Goal: Submit feedback/report problem: Submit feedback/report problem

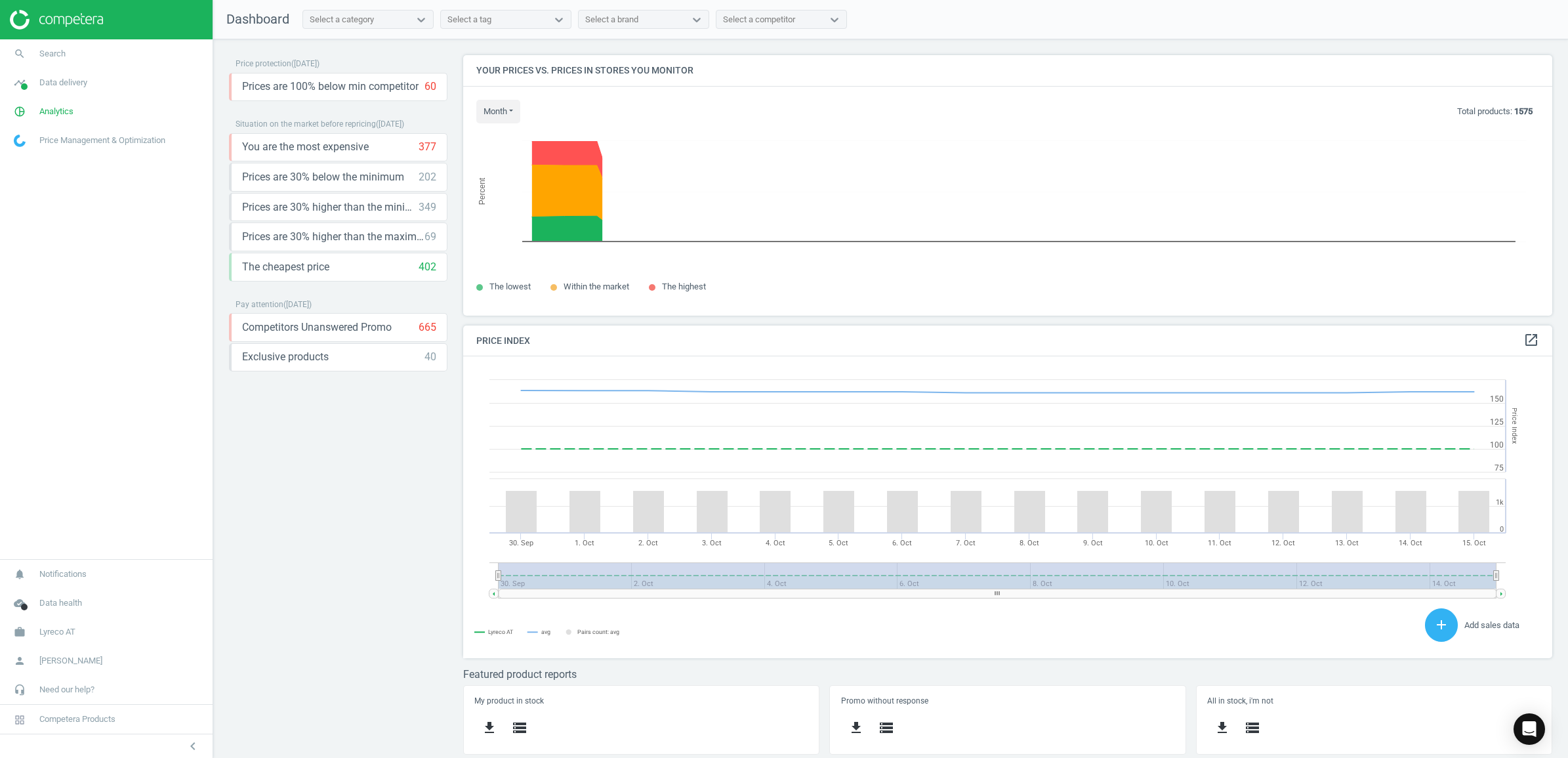
scroll to position [327, 1102]
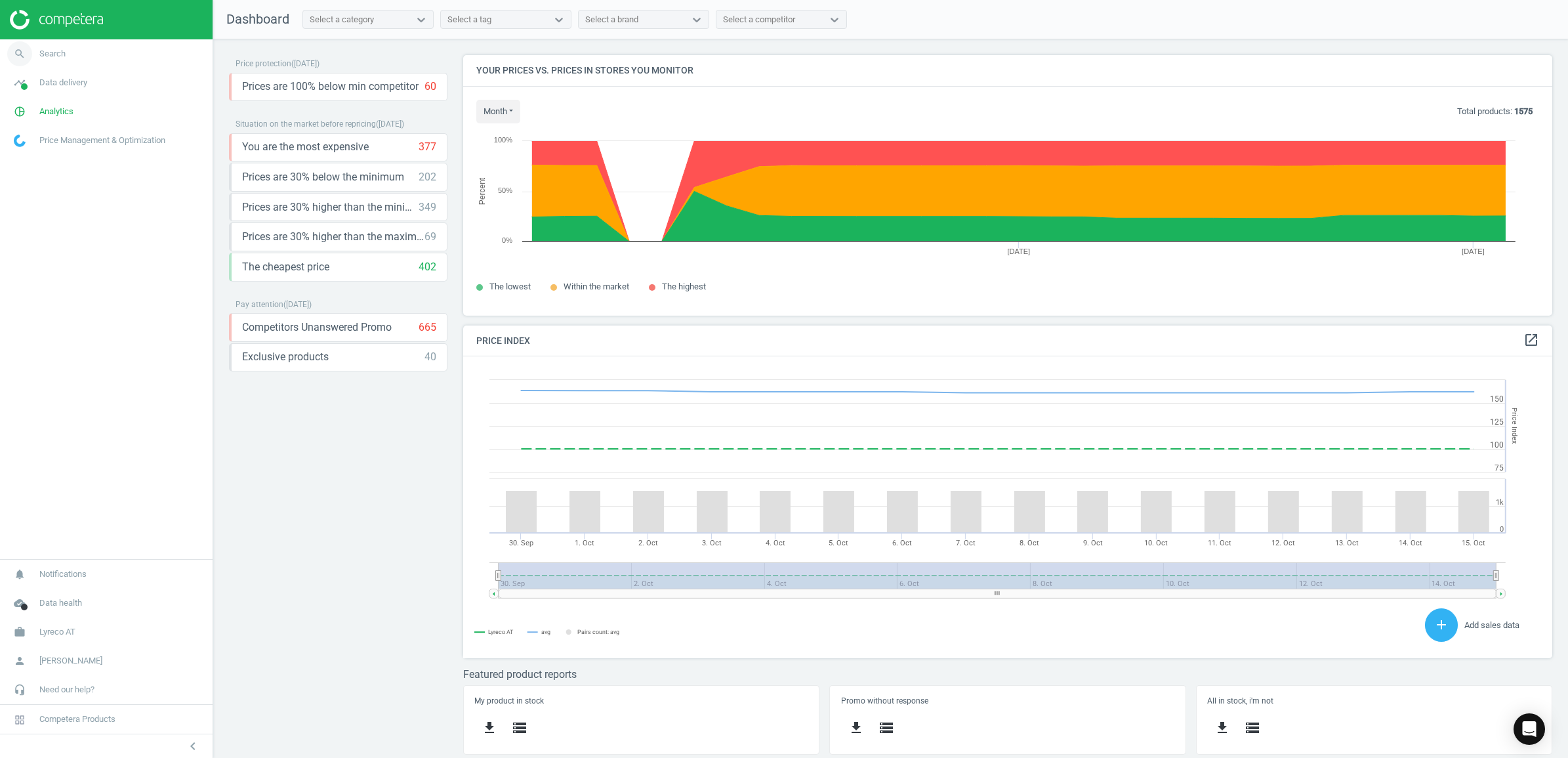
click at [113, 50] on link "search Search" at bounding box center [106, 54] width 212 height 29
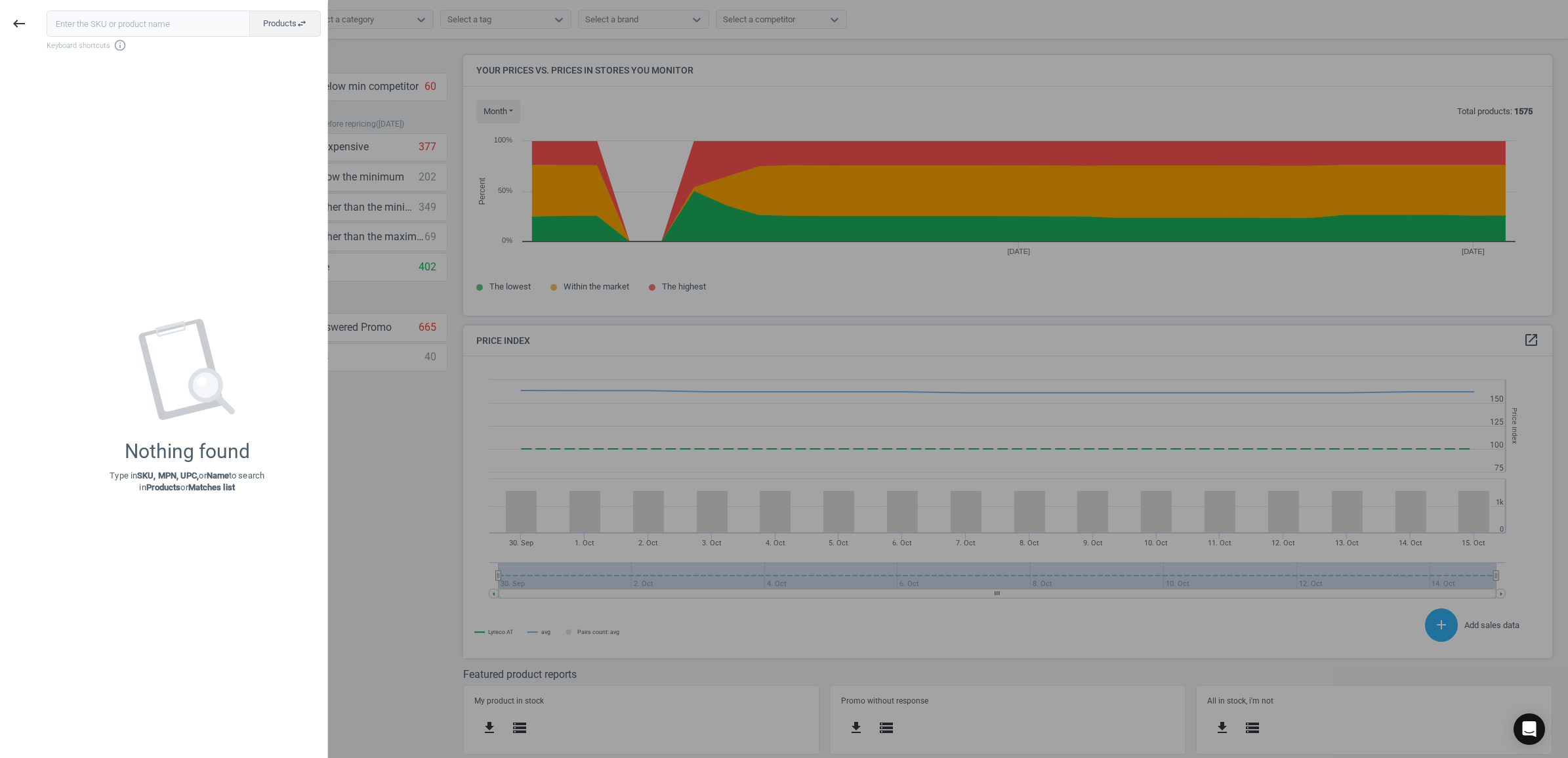
click at [499, 428] on div at bounding box center [784, 379] width 1568 height 758
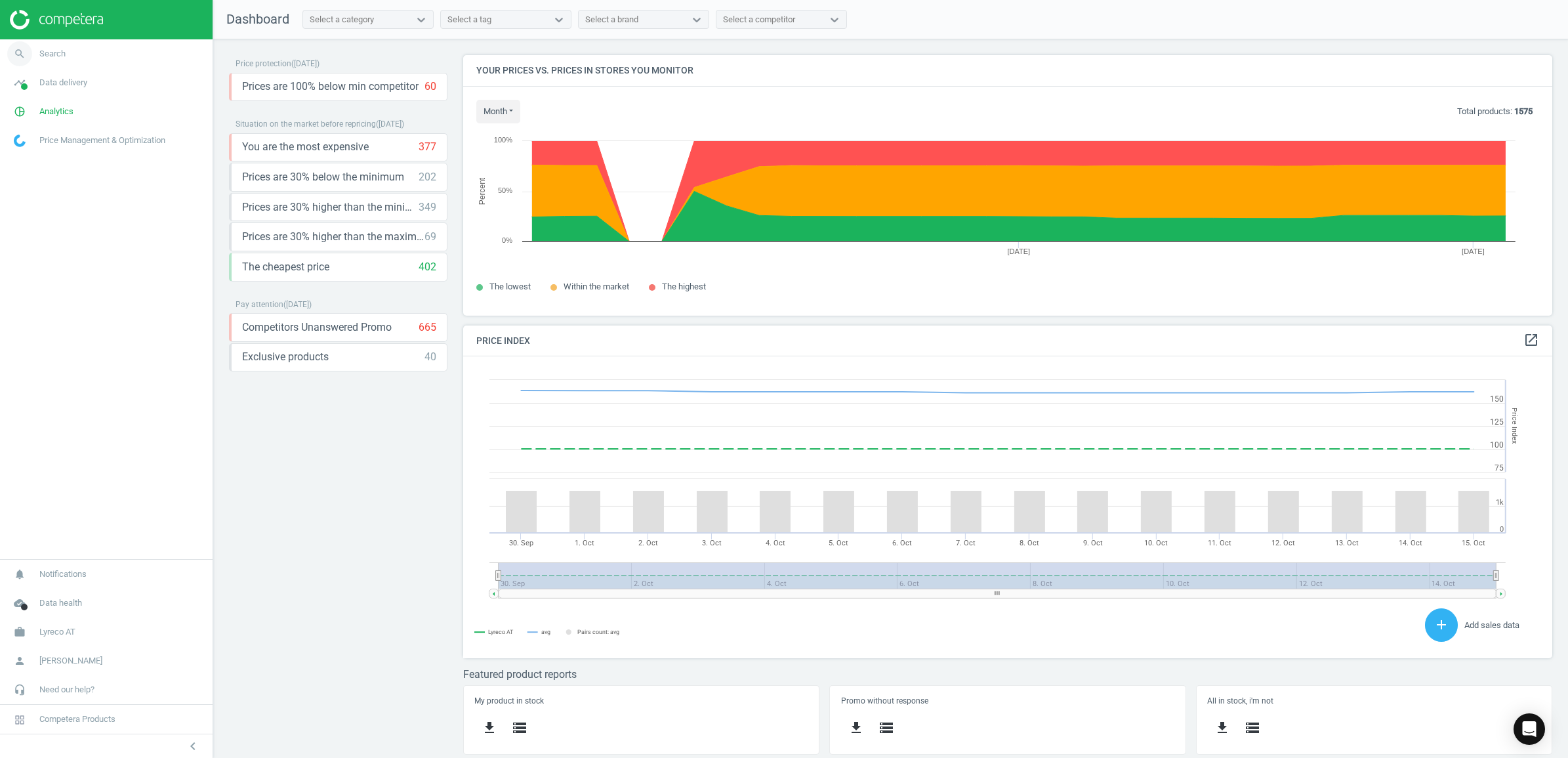
click at [82, 48] on link "search Search" at bounding box center [106, 54] width 212 height 29
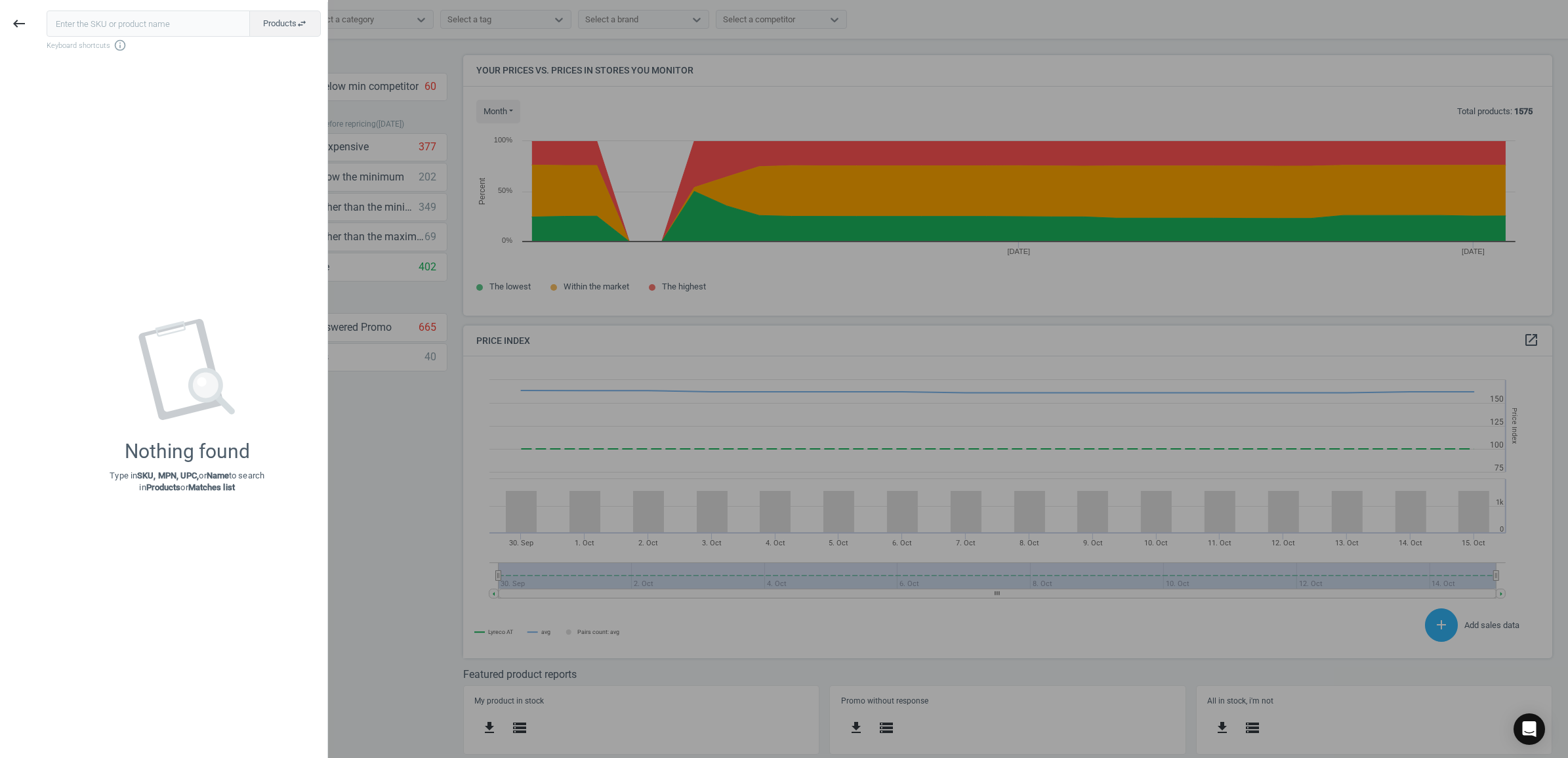
click at [155, 30] on input "text" at bounding box center [148, 23] width 203 height 26
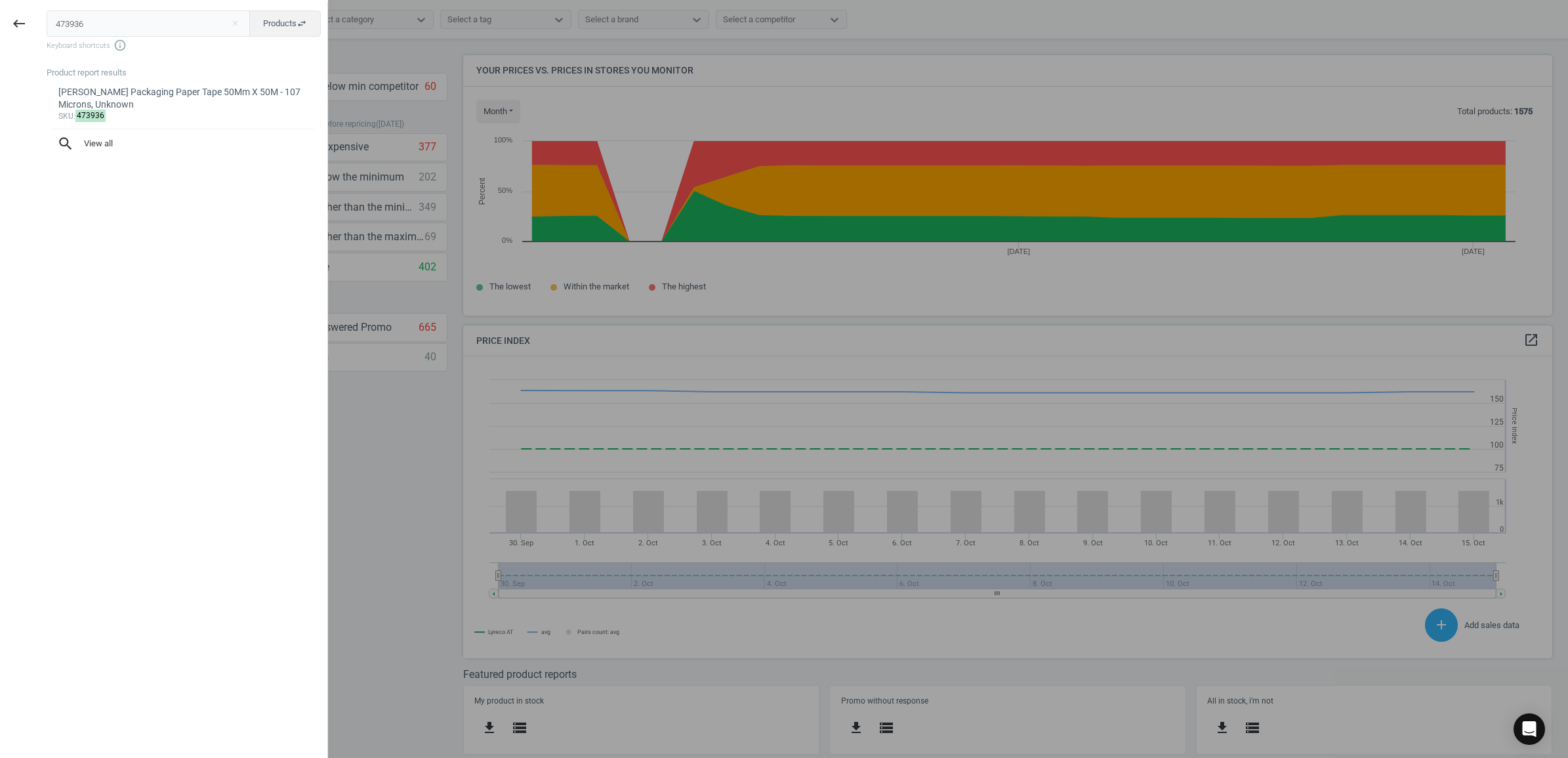
type input "473936"
click at [405, 452] on div at bounding box center [784, 379] width 1568 height 758
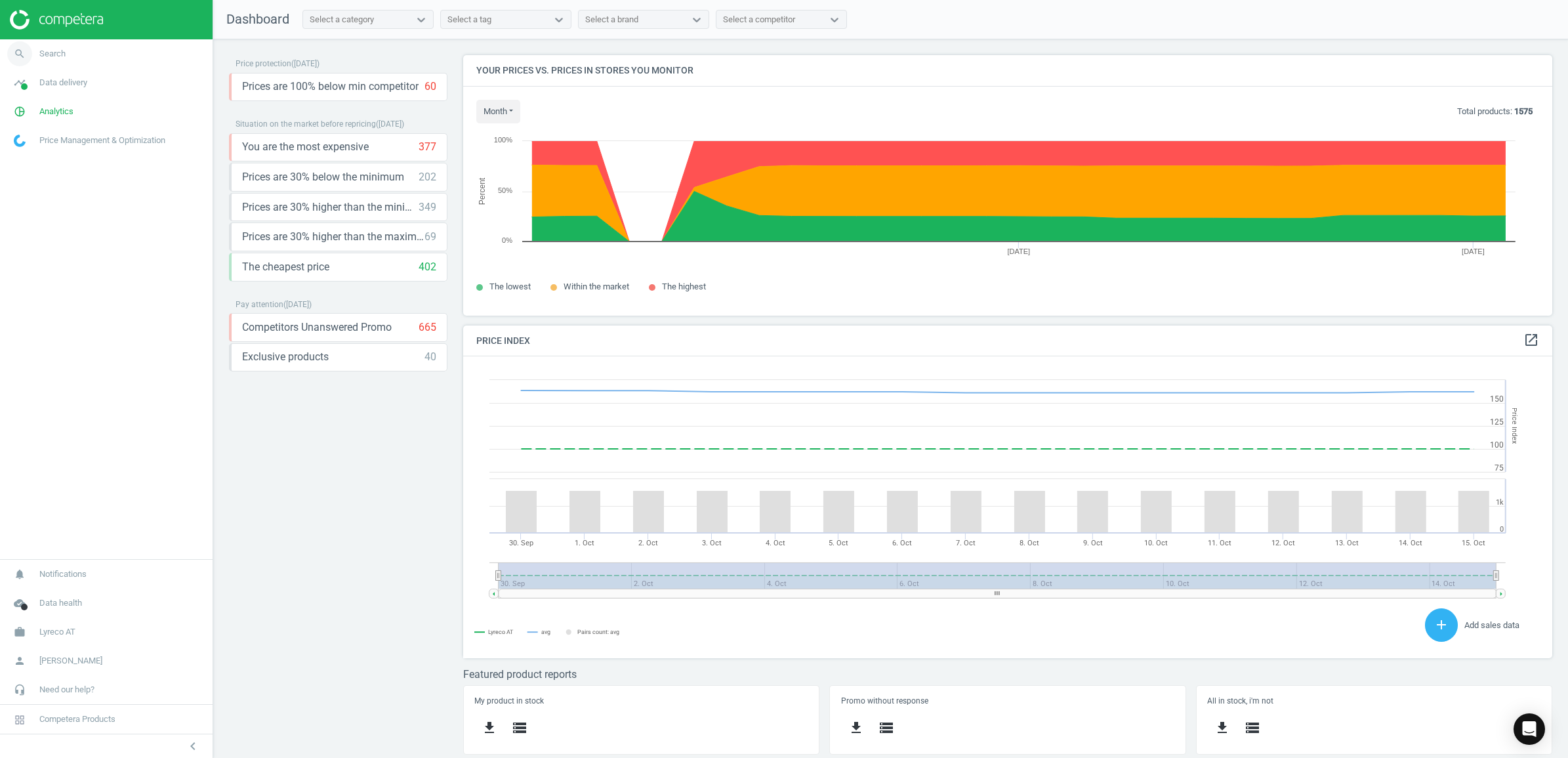
click at [70, 64] on link "search Search" at bounding box center [106, 54] width 212 height 29
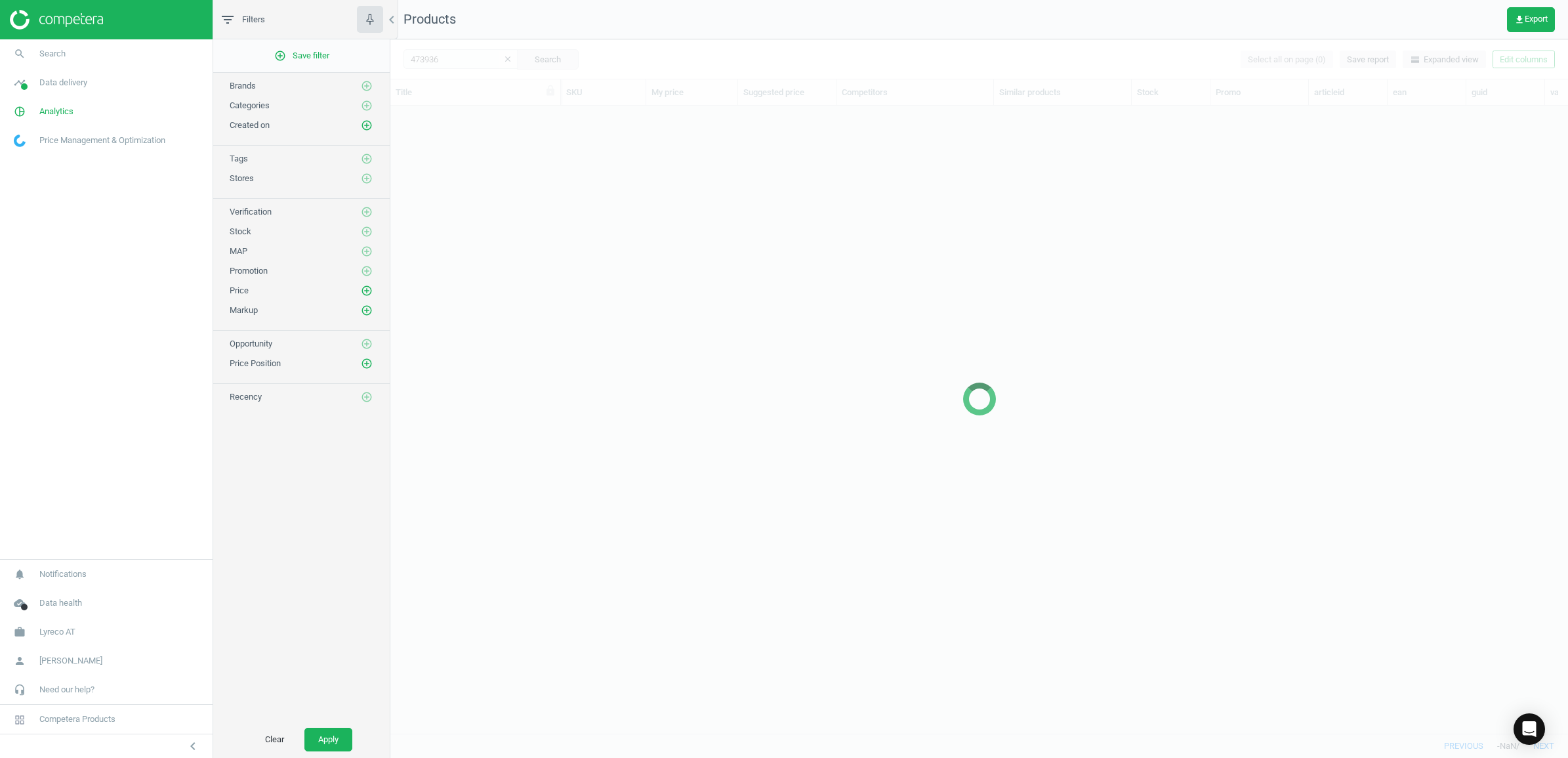
scroll to position [602, 1165]
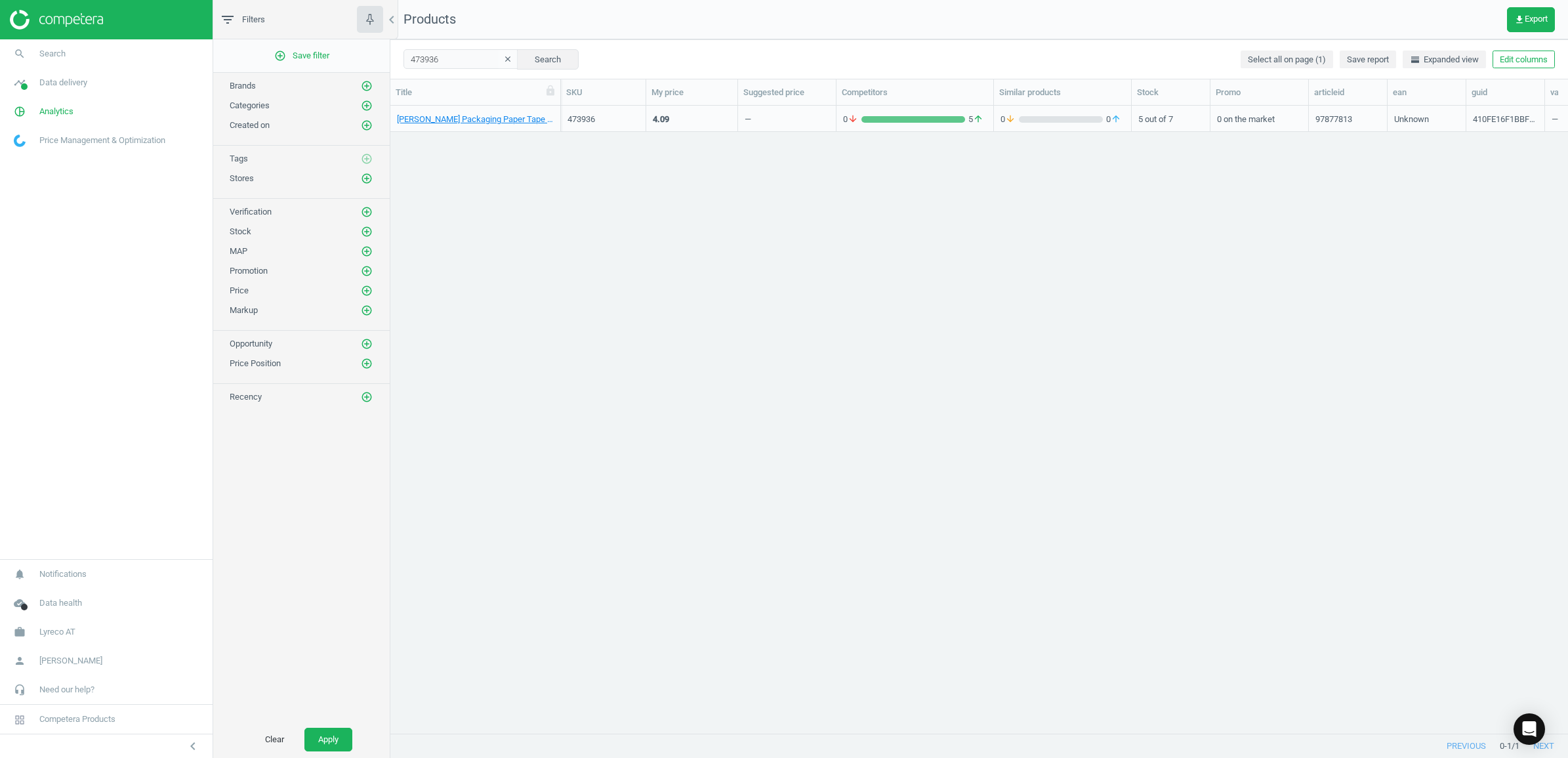
click at [460, 126] on div "[PERSON_NAME] Packaging Paper Tape 50Mm X 50M - 107 Microns, Unknown" at bounding box center [476, 121] width 157 height 16
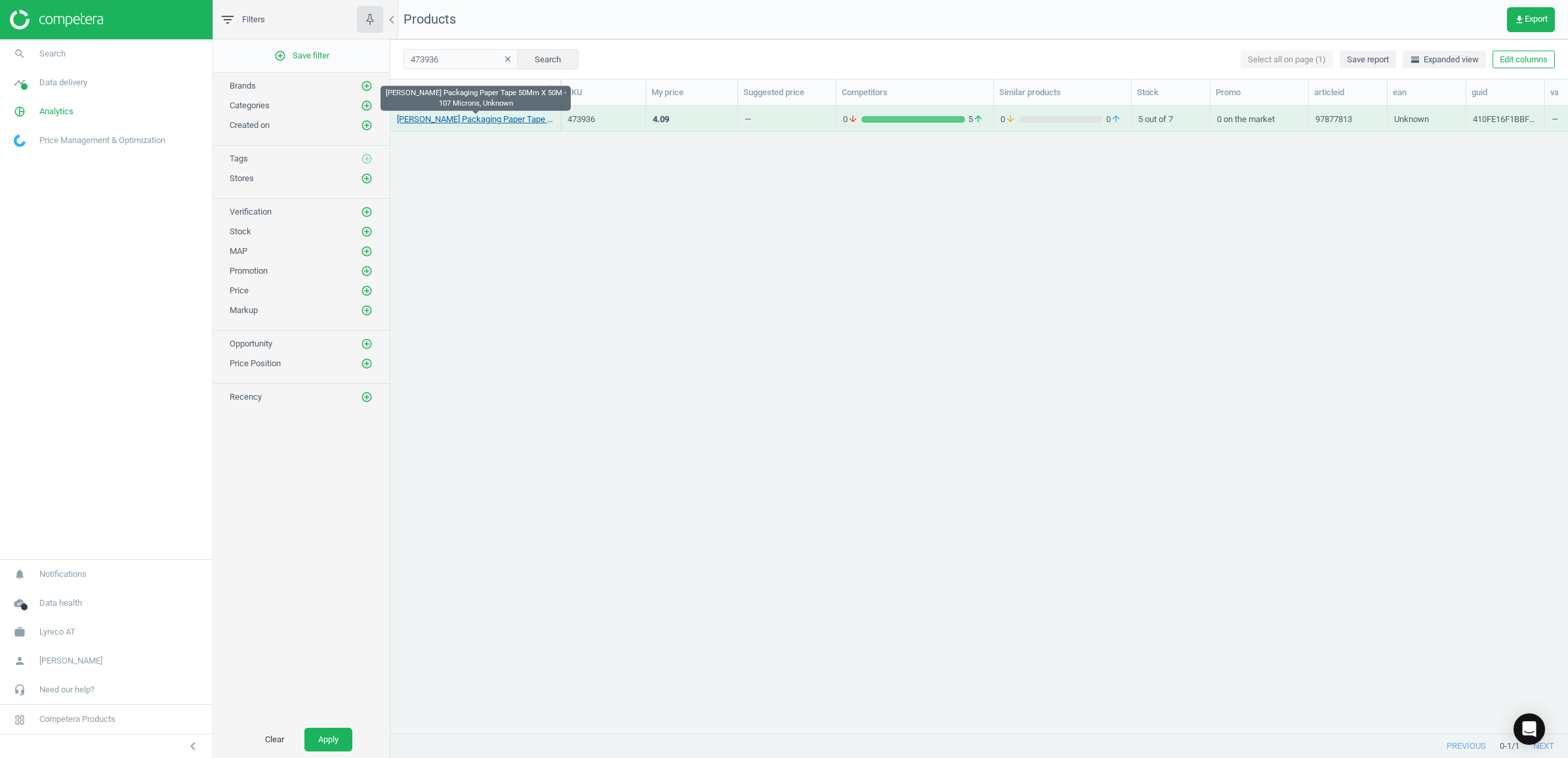
click at [460, 118] on link "[PERSON_NAME] Packaging Paper Tape 50Mm X 50M - 107 Microns, Unknown" at bounding box center [476, 119] width 157 height 12
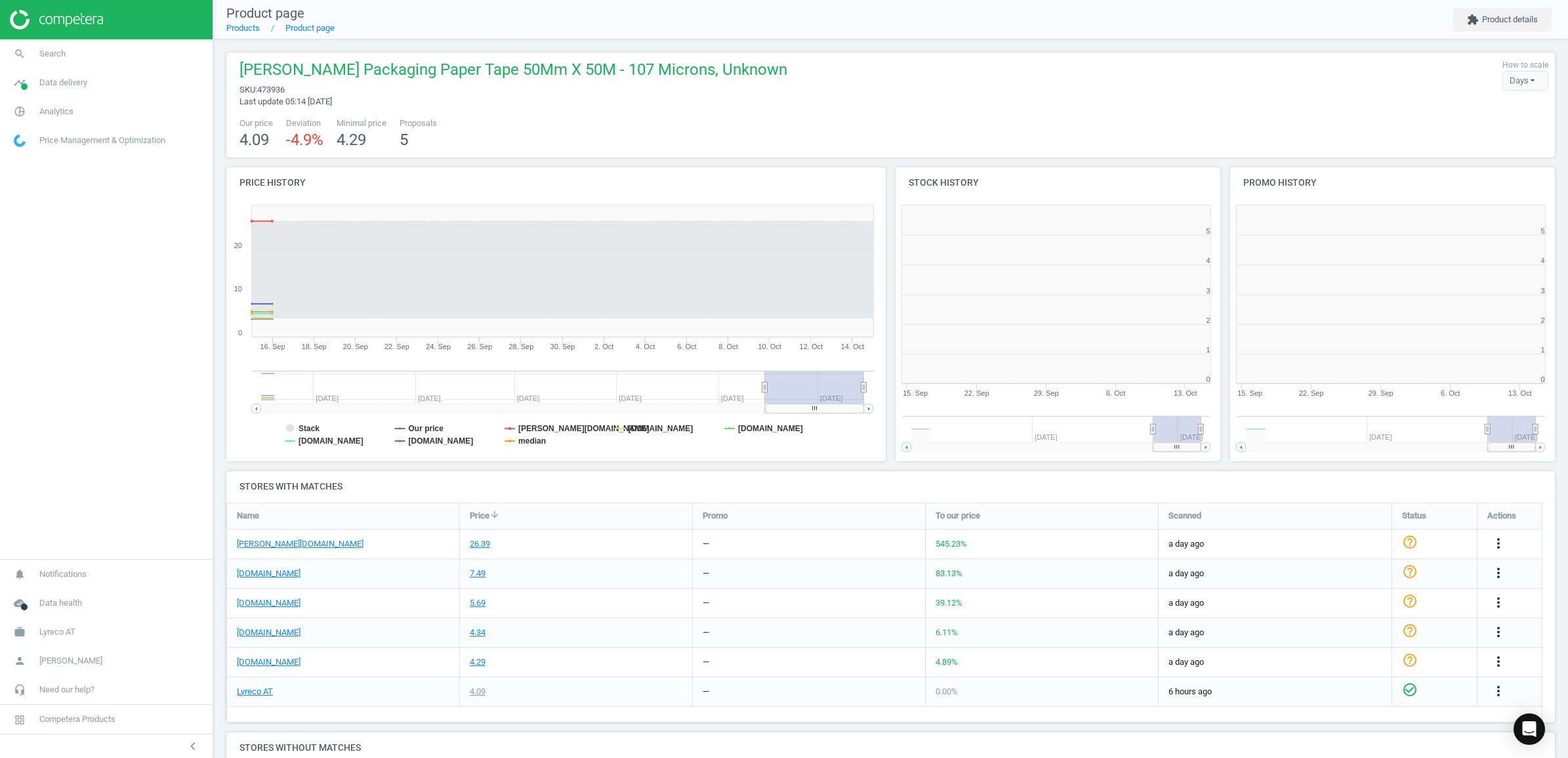
scroll to position [287, 348]
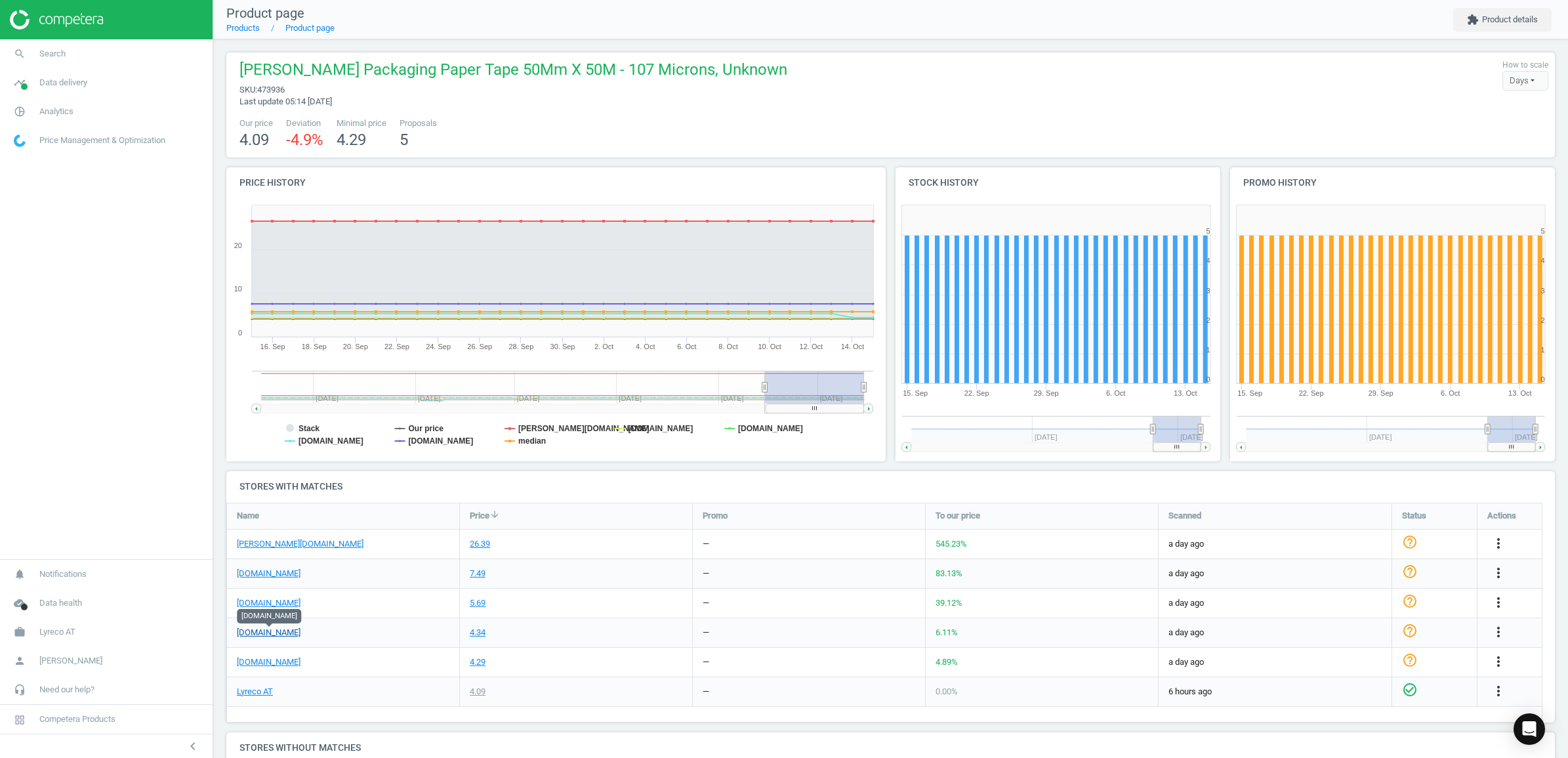
click at [279, 631] on link "[DOMAIN_NAME]" at bounding box center [269, 632] width 64 height 12
click at [1530, 727] on icon "Open Intercom Messenger" at bounding box center [1528, 729] width 15 height 17
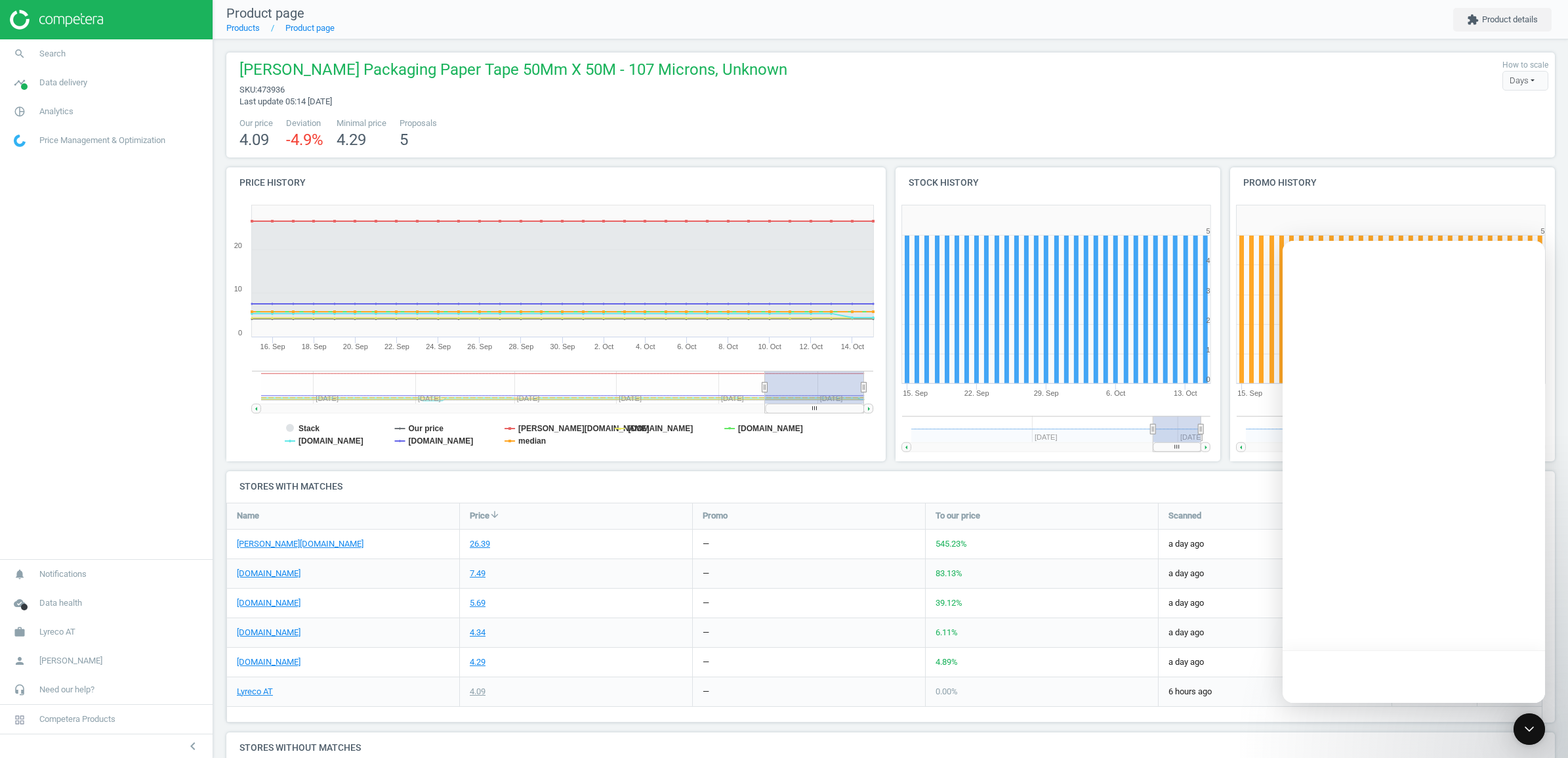
scroll to position [0, 0]
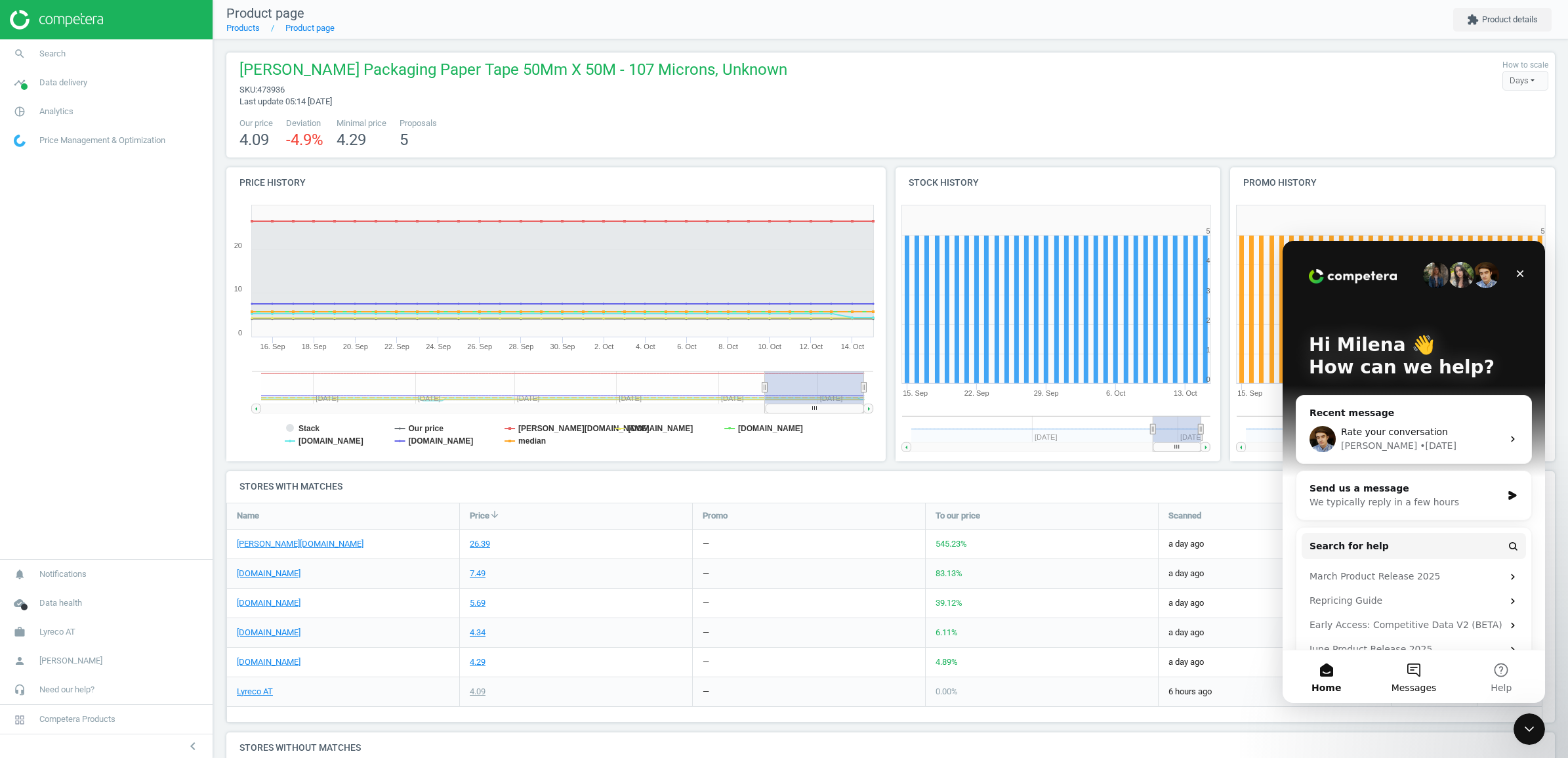
click at [1406, 683] on span "Messages" at bounding box center [1414, 687] width 45 height 9
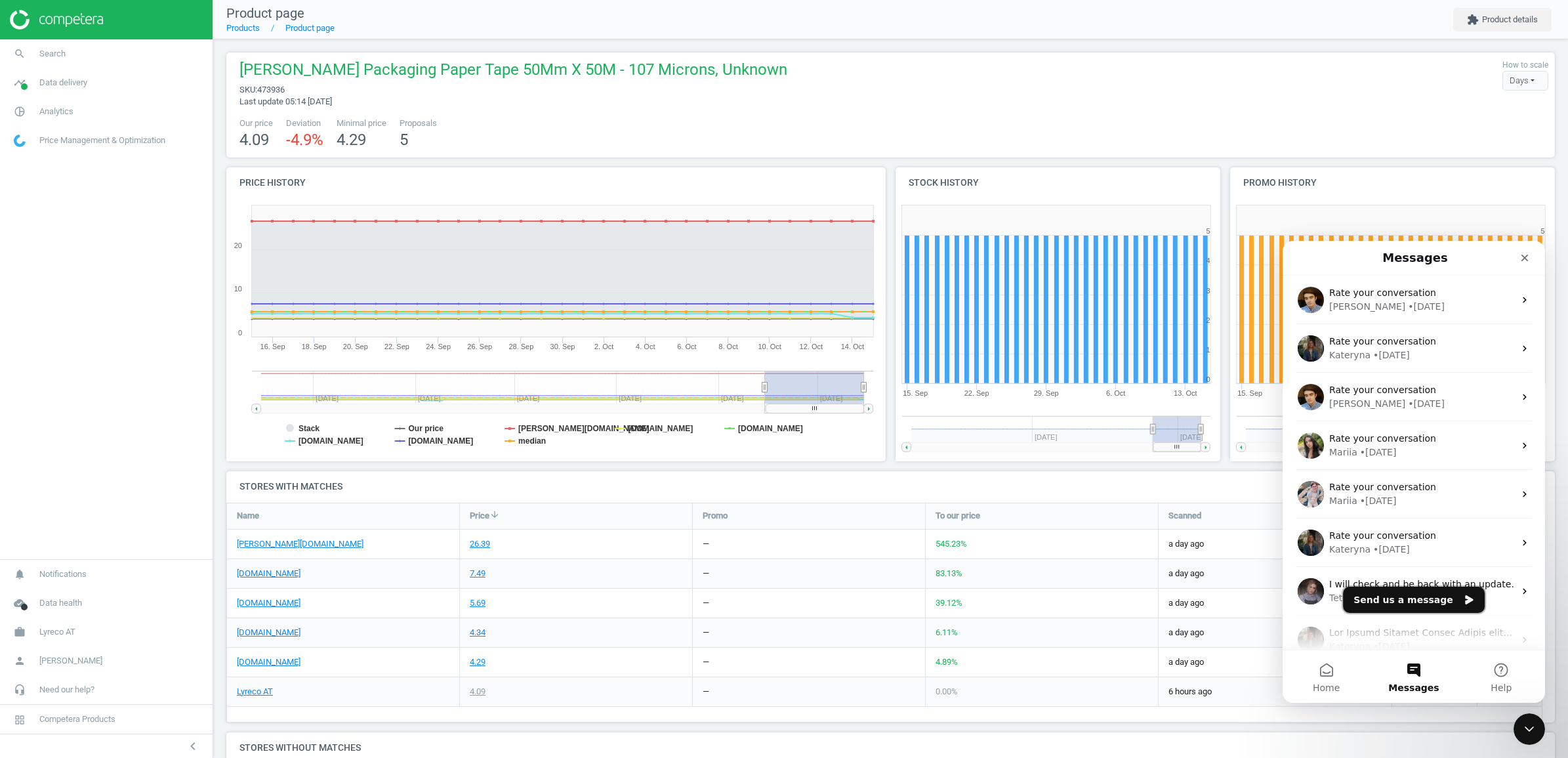
click at [1411, 599] on button "Send us a message" at bounding box center [1413, 599] width 142 height 26
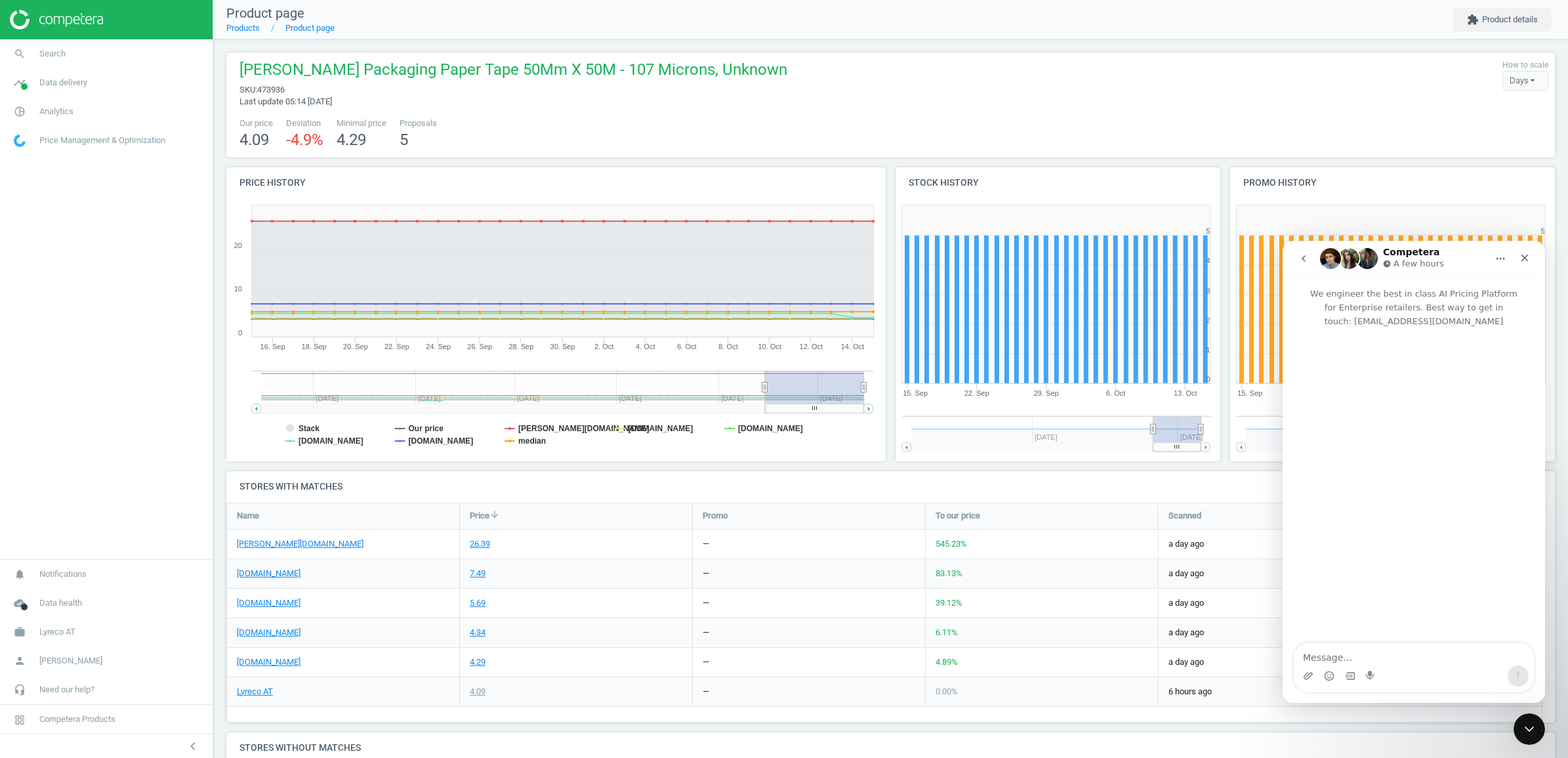
click at [1322, 649] on textarea "Message…" at bounding box center [1414, 654] width 240 height 23
click at [1337, 661] on textarea "Message…" at bounding box center [1414, 654] width 240 height 23
click at [1476, 671] on div "Intercom messenger" at bounding box center [1414, 676] width 240 height 21
click at [1473, 656] on textarea "Hello team! I've noticed that prices from" at bounding box center [1414, 654] width 240 height 23
paste textarea "[DOMAIN_NAME]"
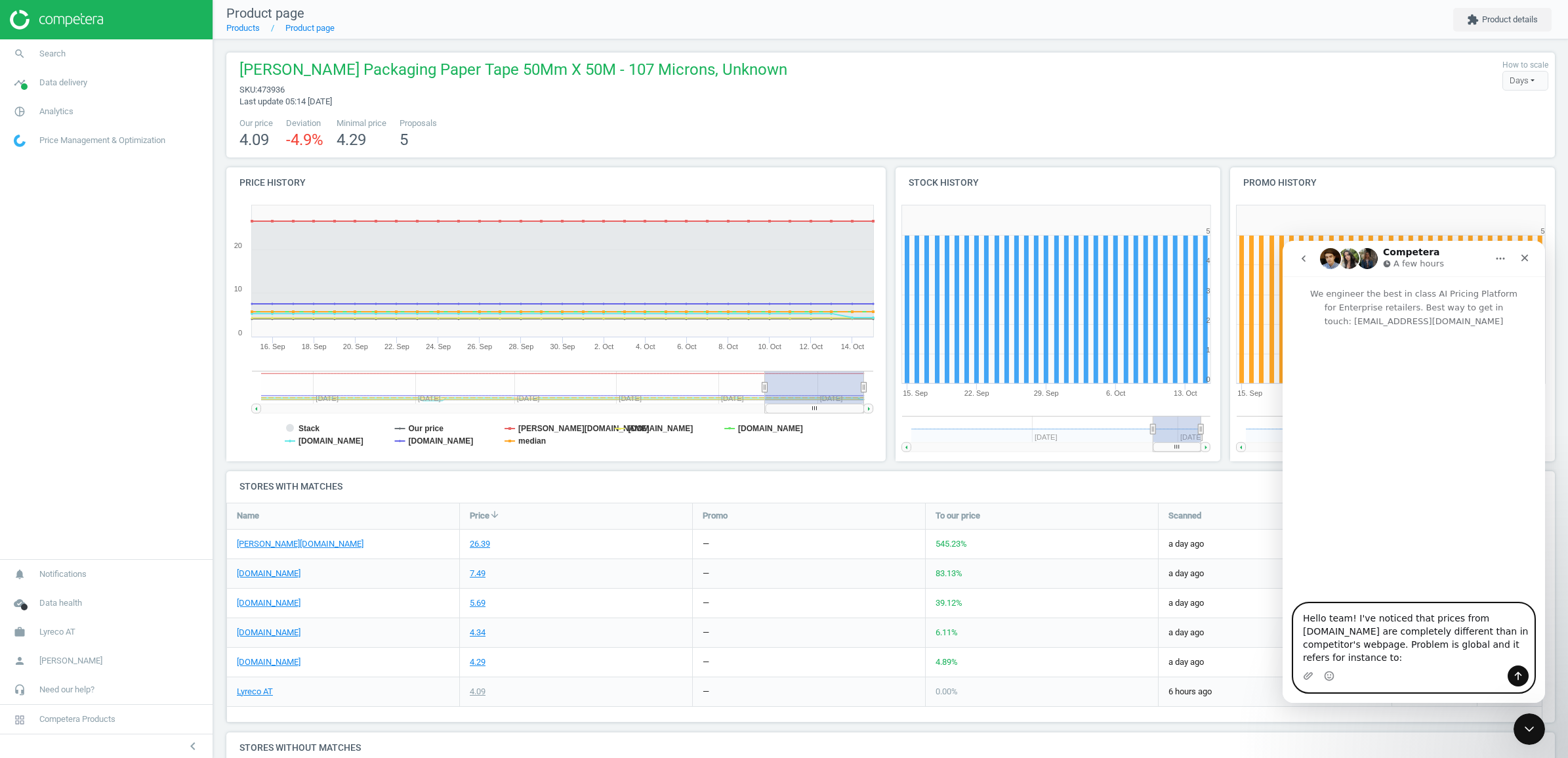
click at [1353, 618] on textarea "Hello team! I've noticed that prices from [DOMAIN_NAME] are completely differen…" at bounding box center [1414, 634] width 240 height 61
click at [1352, 622] on textarea "Hello team! I've noticed that prices from [DOMAIN_NAME] are completely differen…" at bounding box center [1414, 634] width 240 height 61
click at [1493, 660] on textarea "Hello team! I've noticed that prices from [DOMAIN_NAME] are completely differen…" at bounding box center [1414, 628] width 240 height 75
click at [1491, 656] on textarea "Hello team! I've noticed that prices from [DOMAIN_NAME] are completely differen…" at bounding box center [1414, 628] width 240 height 75
paste textarea "4170515"
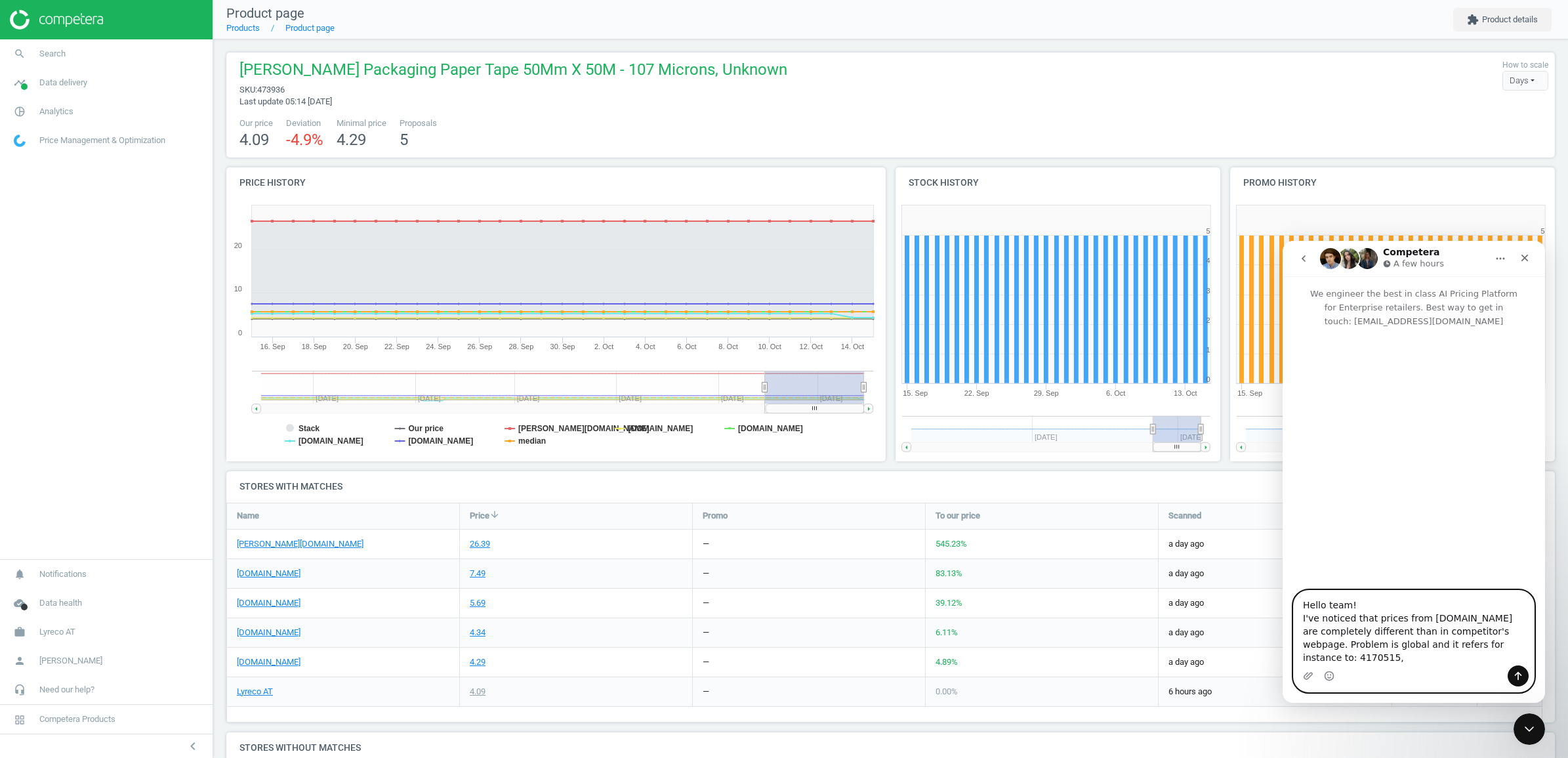
click at [1528, 654] on textarea "Hello team! I've noticed that prices from [DOMAIN_NAME] are completely differen…" at bounding box center [1414, 628] width 240 height 75
paste textarea "473936"
click at [1365, 652] on textarea "Hello team! I've noticed that prices from [DOMAIN_NAME] are completely differen…" at bounding box center [1414, 628] width 240 height 75
paste textarea "483656"
click at [1490, 618] on textarea "Hello team! I've noticed that prices from [DOMAIN_NAME] are completely differen…" at bounding box center [1414, 628] width 240 height 75
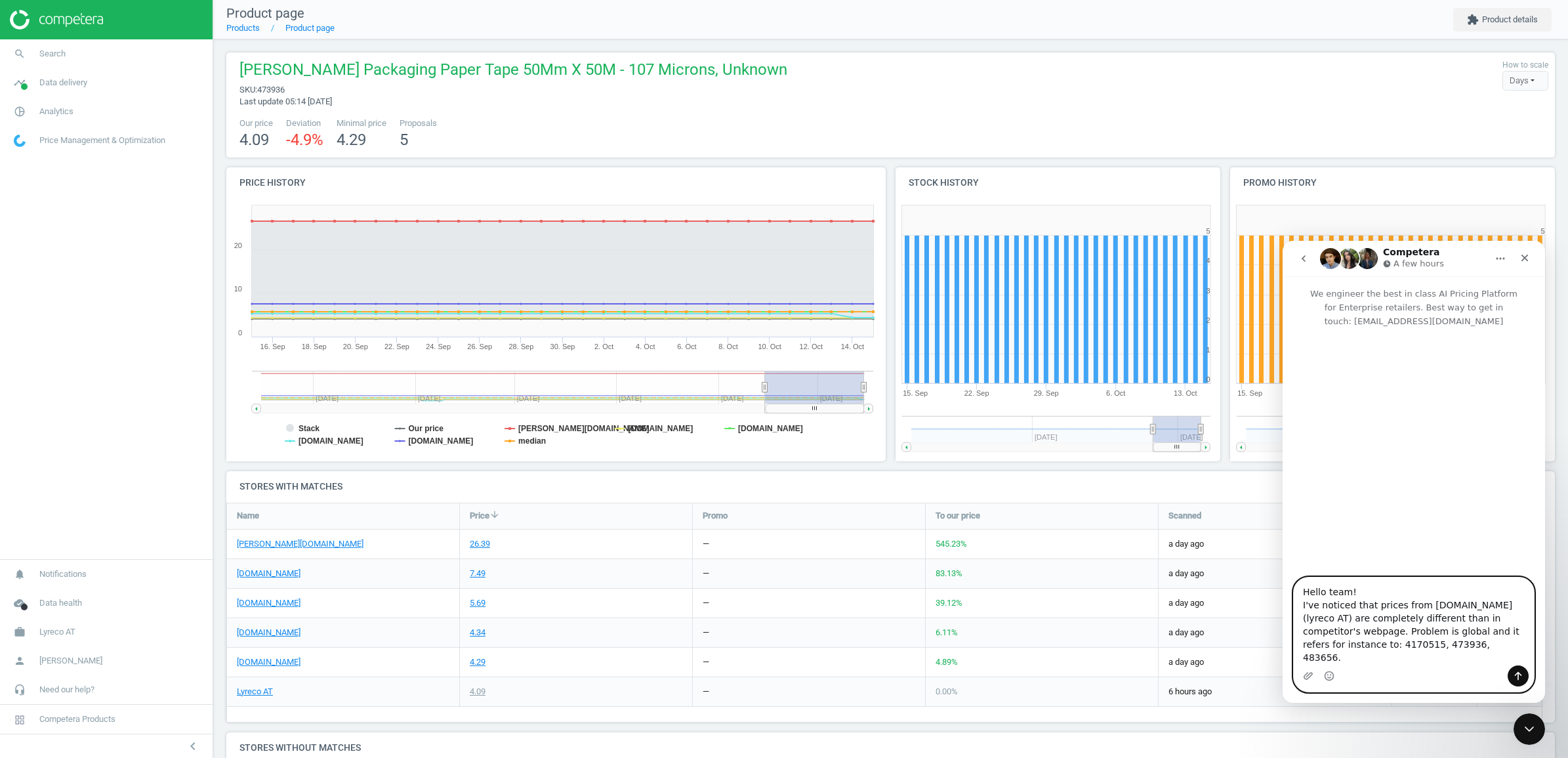
click at [1464, 662] on textarea "Hello team! I've noticed that prices from [DOMAIN_NAME] (lyreco AT) are complet…" at bounding box center [1414, 621] width 240 height 88
click at [1308, 594] on textarea "Hello team! I've noticed that prices from [DOMAIN_NAME] (lyreco AT) are complet…" at bounding box center [1414, 613] width 240 height 104
click at [1398, 661] on textarea "Hello team! I've noticed that prices from [DOMAIN_NAME] (Lyreco AT) are complet…" at bounding box center [1414, 613] width 240 height 104
type textarea "Hello team! I've noticed that prices from [DOMAIN_NAME] (Lyreco AT) are complet…"
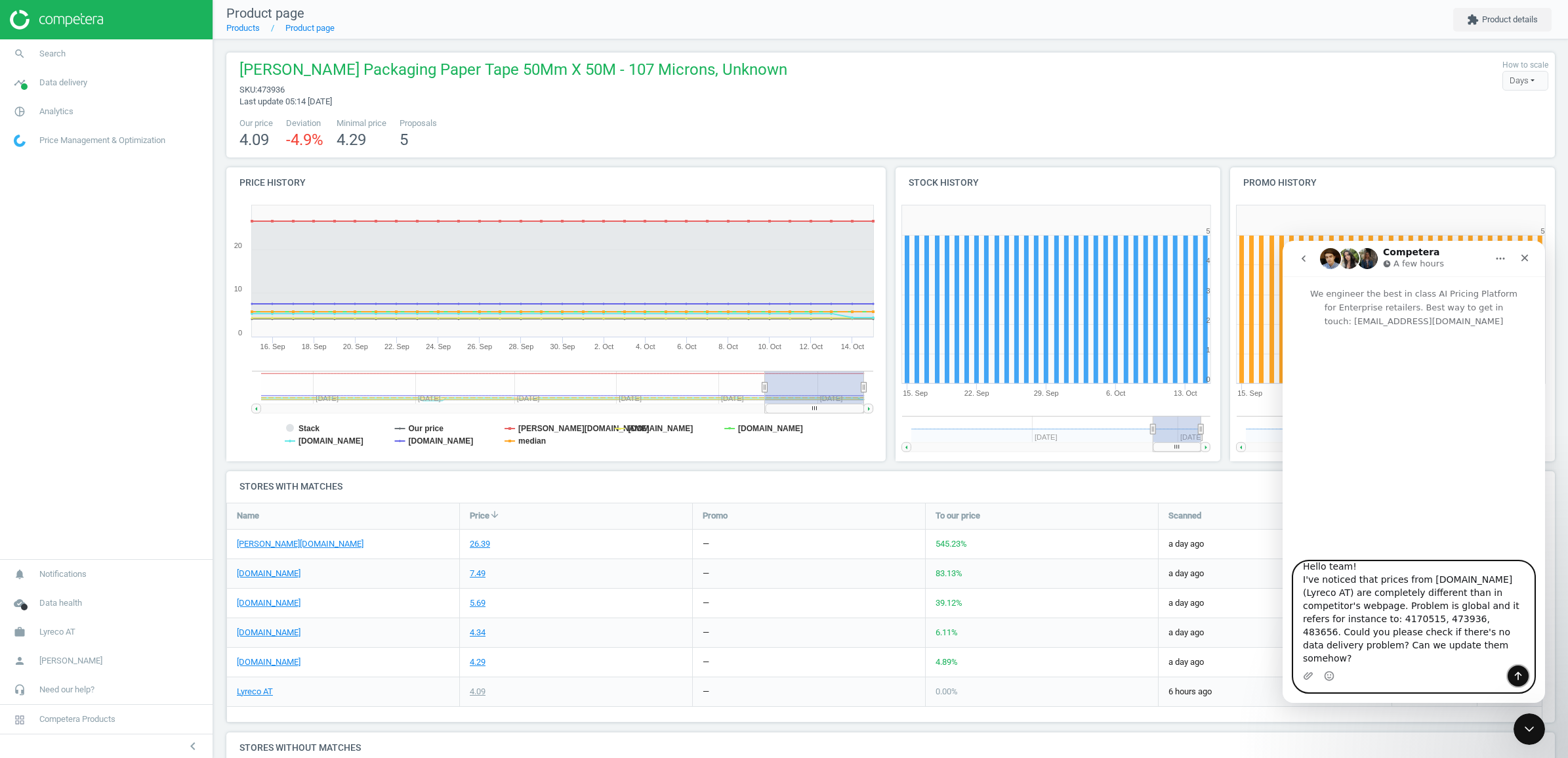
click at [1518, 672] on icon "Send a message…" at bounding box center [1519, 676] width 7 height 8
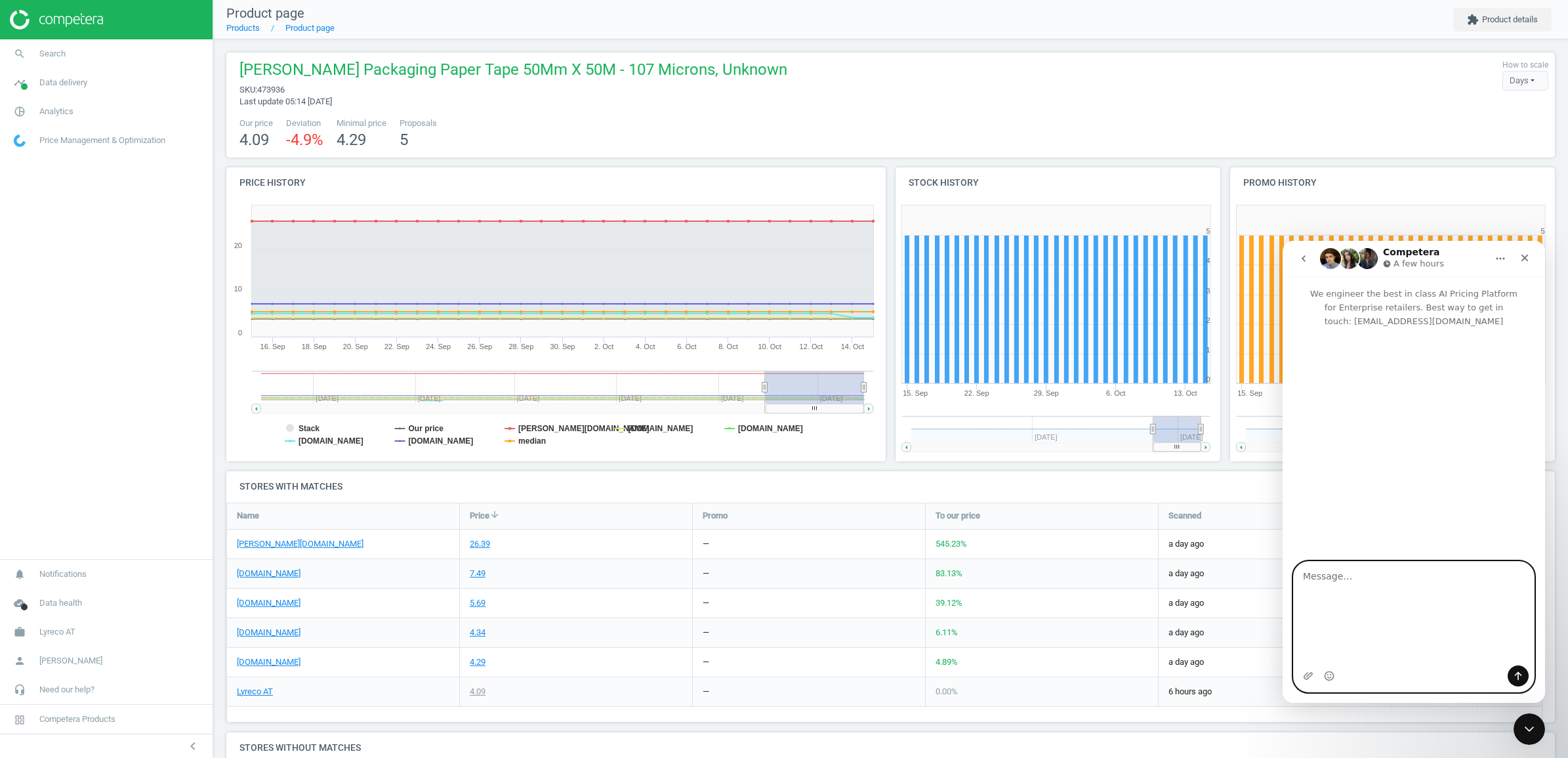
scroll to position [0, 0]
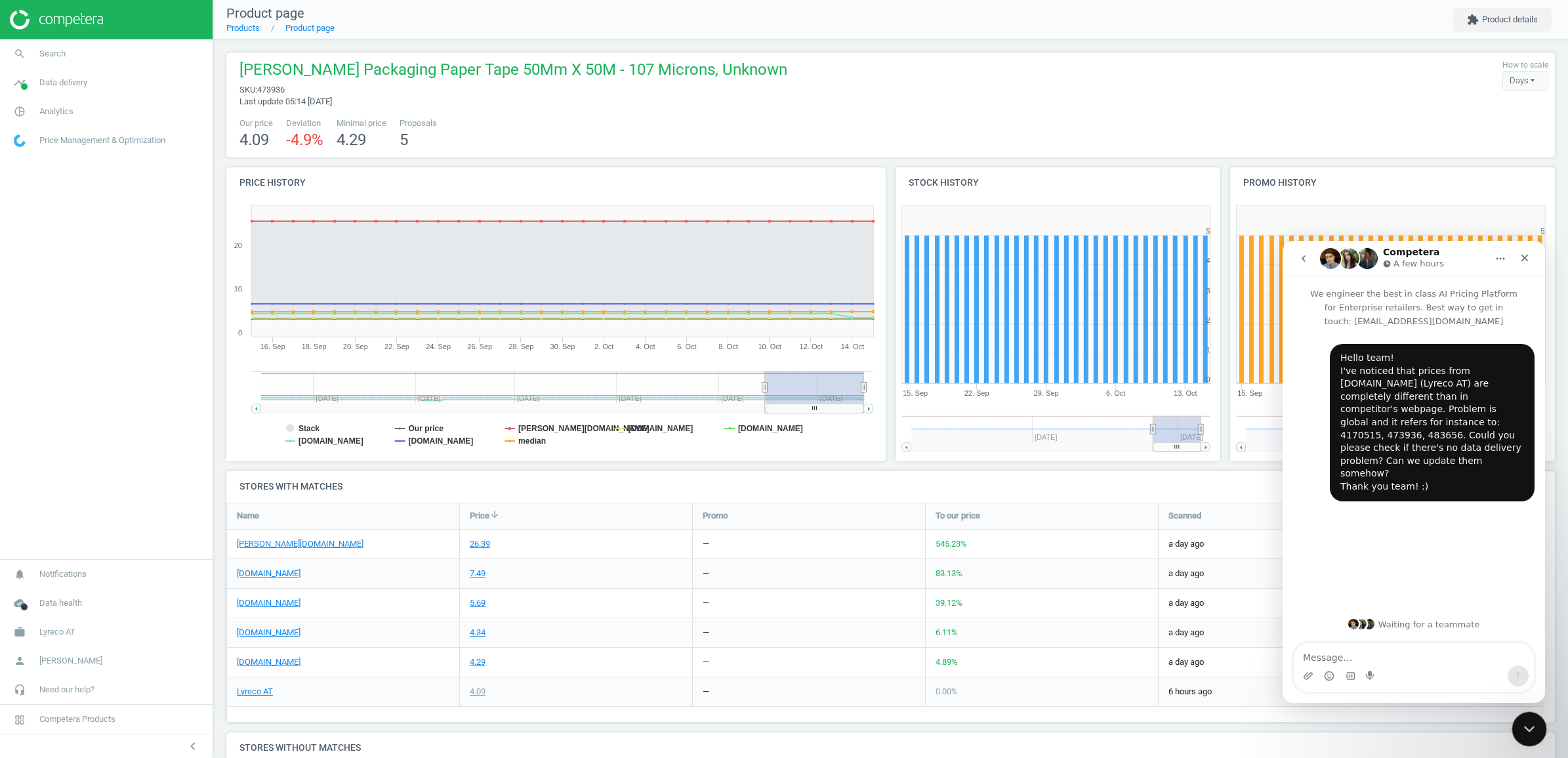
click at [1528, 724] on icon "Close Intercom Messenger" at bounding box center [1527, 727] width 16 height 16
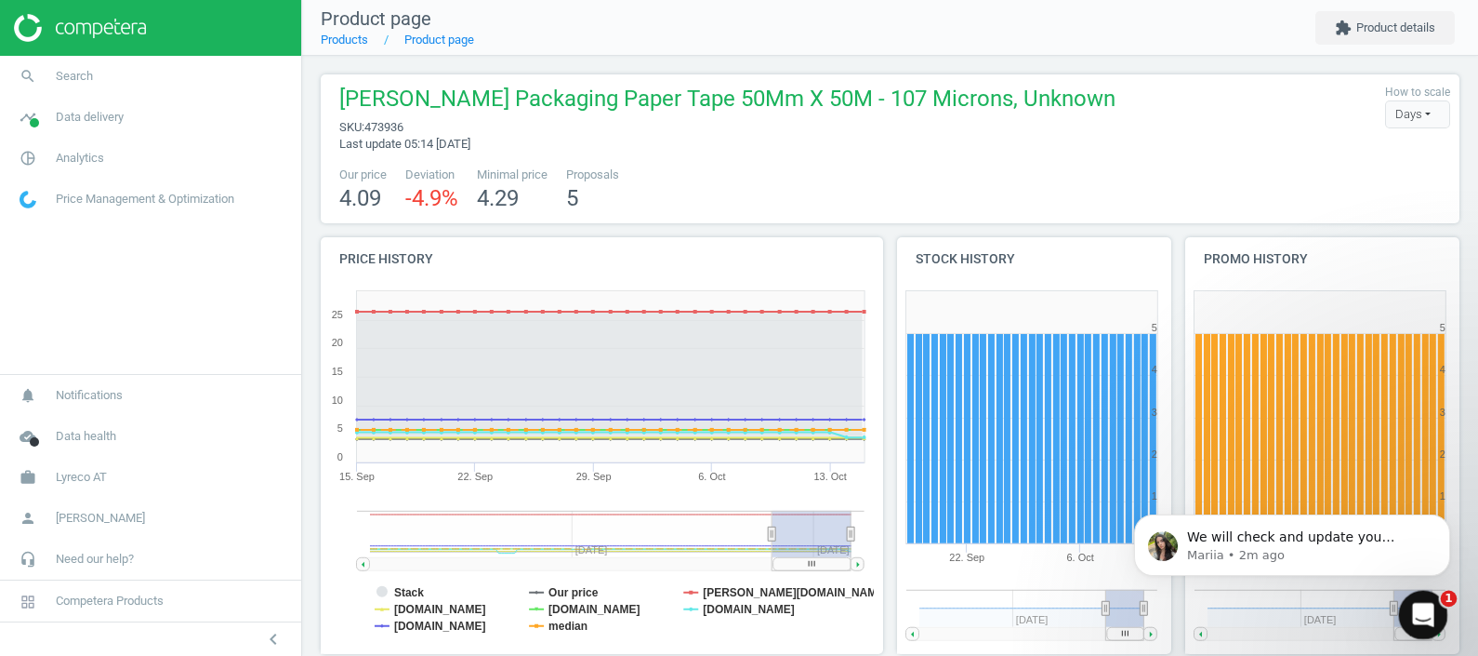
click at [1402, 609] on div "Open Intercom Messenger" at bounding box center [1420, 611] width 61 height 61
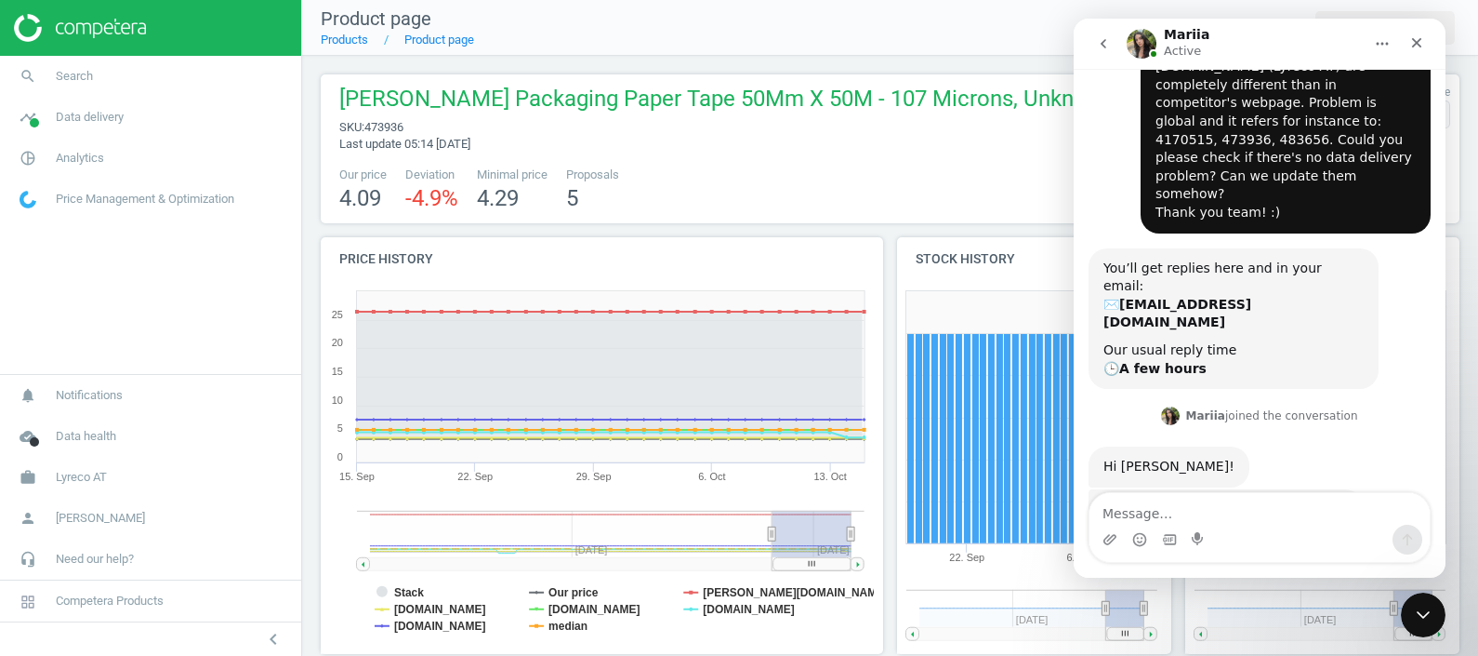
scroll to position [156, 0]
click at [1146, 510] on textarea "Message…" at bounding box center [1260, 509] width 340 height 32
type textarea "Thanks [PERSON_NAME]!"
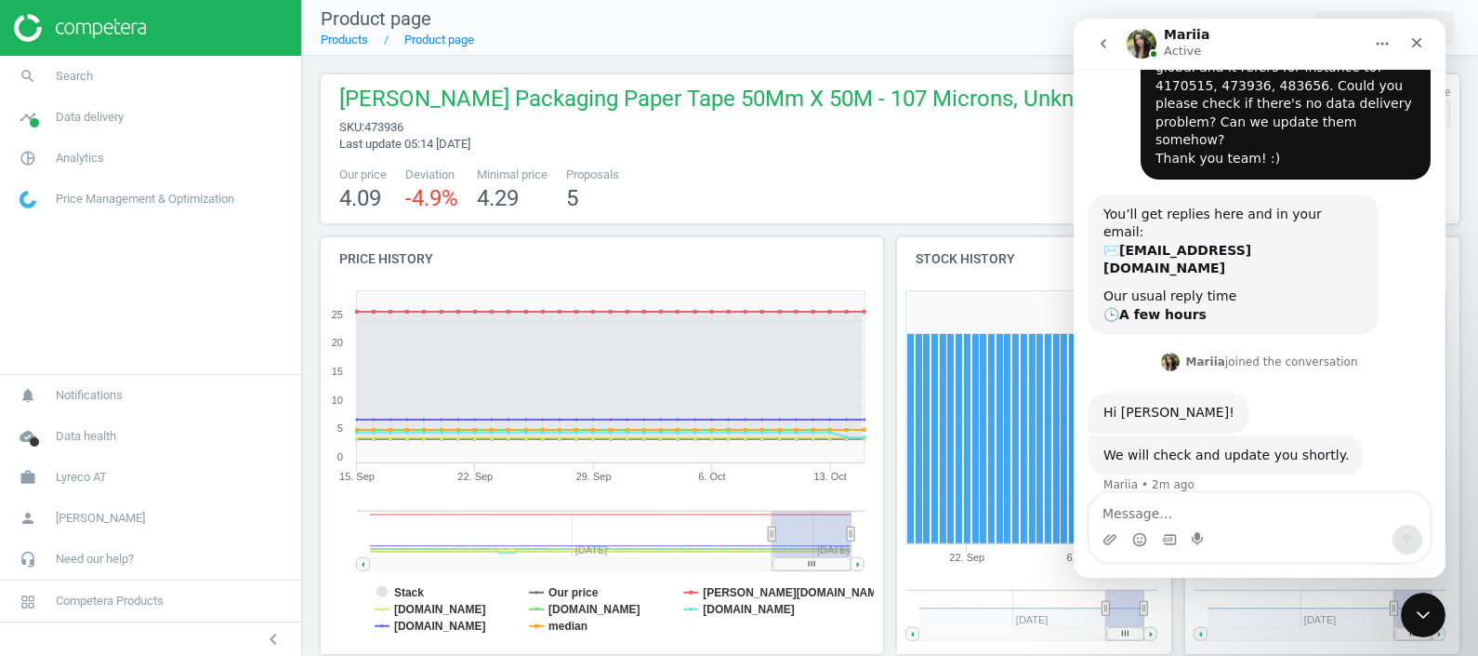
scroll to position [212, 0]
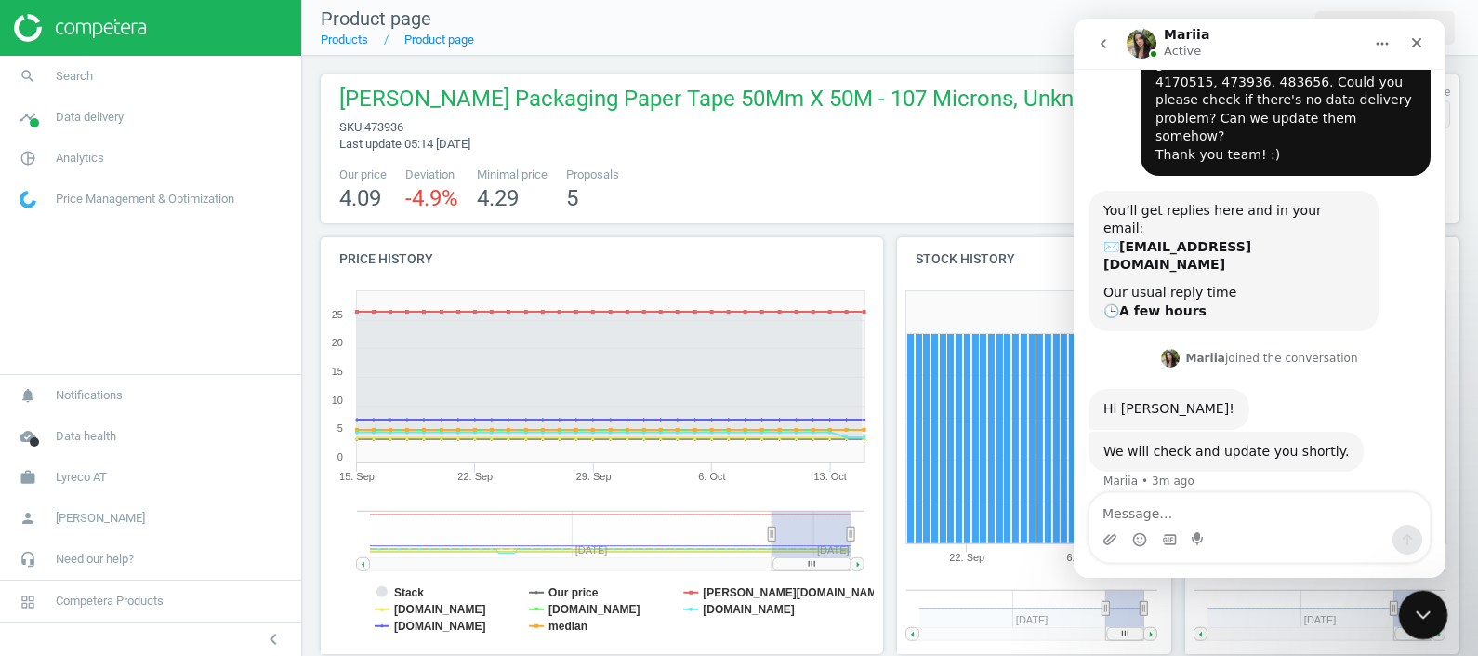
click at [1410, 608] on icon "Close Intercom Messenger" at bounding box center [1421, 612] width 22 height 22
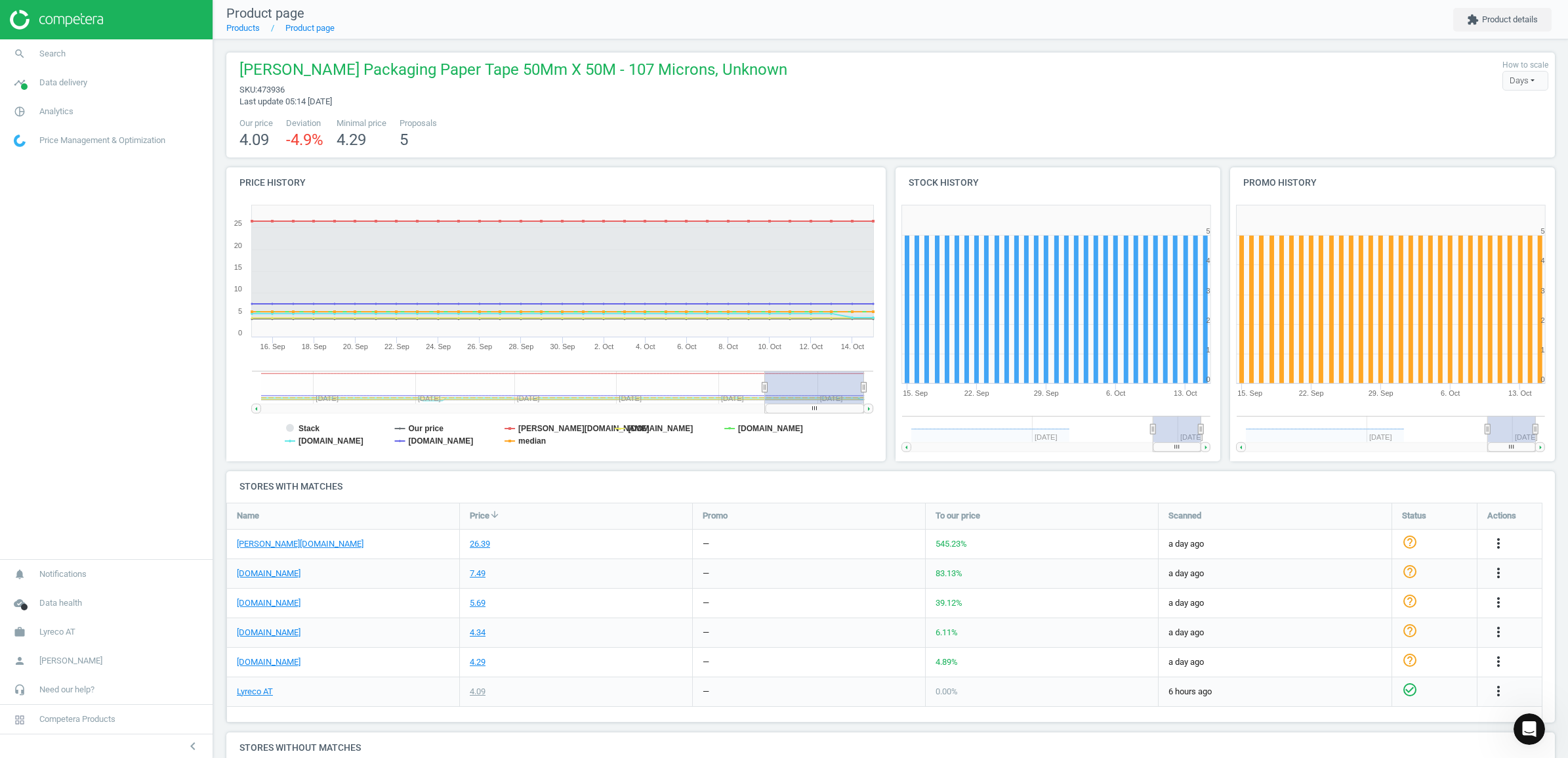
scroll to position [83, 0]
